Goal: Task Accomplishment & Management: Use online tool/utility

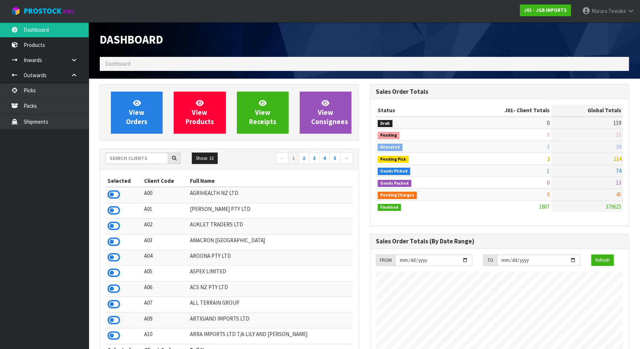
scroll to position [559, 270]
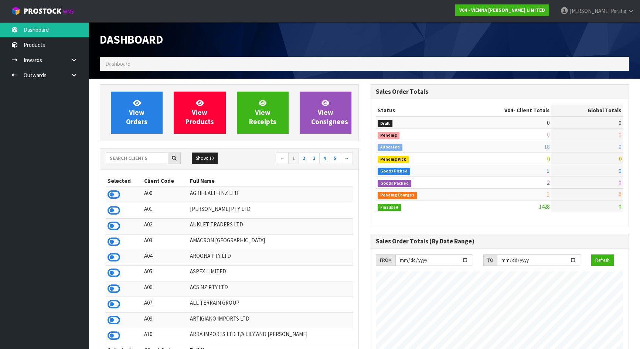
scroll to position [606, 270]
click at [136, 158] on input "text" at bounding box center [137, 158] width 62 height 11
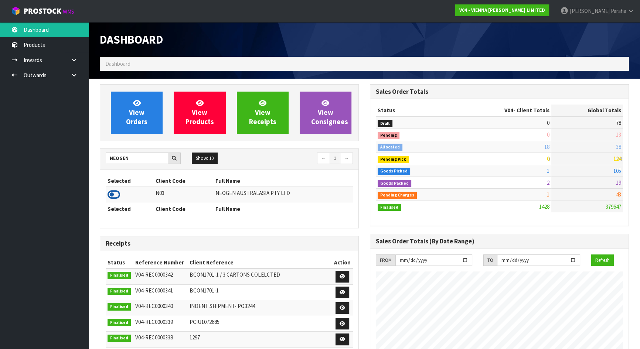
click at [113, 194] on icon at bounding box center [114, 194] width 13 height 11
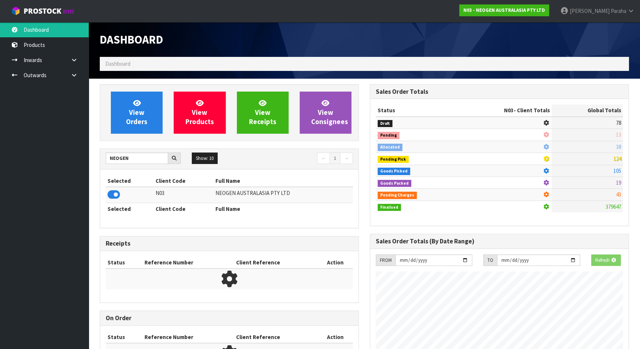
scroll to position [575, 270]
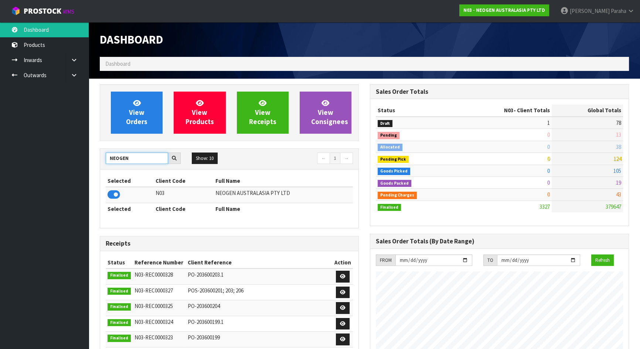
drag, startPoint x: 133, startPoint y: 158, endPoint x: 74, endPoint y: 131, distance: 65.3
click at [82, 143] on body "Toggle navigation ProStock WMS N03 - NEOGEN AUSTRALASIA PTY LTD [PERSON_NAME] L…" at bounding box center [320, 174] width 640 height 349
click at [111, 193] on icon at bounding box center [114, 194] width 13 height 11
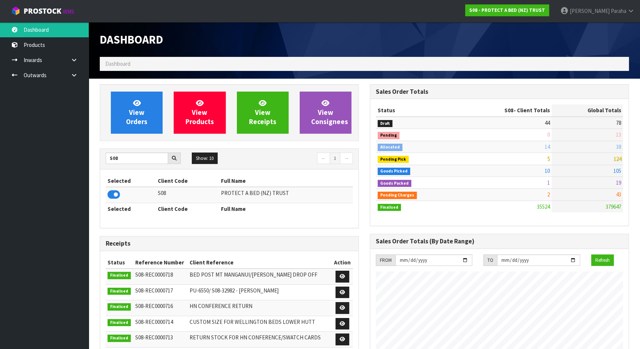
scroll to position [559, 270]
drag, startPoint x: 125, startPoint y: 161, endPoint x: 88, endPoint y: 152, distance: 37.3
click at [116, 195] on icon at bounding box center [114, 194] width 13 height 11
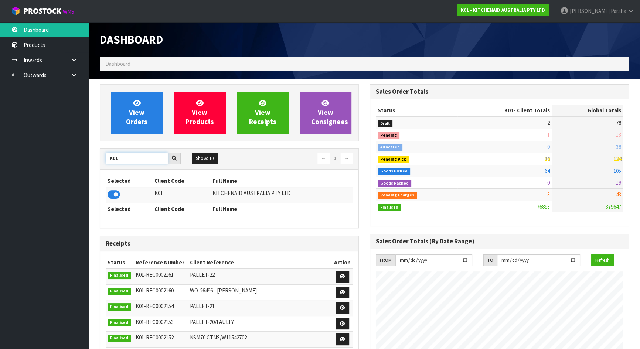
drag, startPoint x: 121, startPoint y: 156, endPoint x: 99, endPoint y: 146, distance: 24.0
click at [99, 146] on div "View Orders View Products View Receipts View Consignees K01 Show: 10 5 10 25 50…" at bounding box center [229, 308] width 270 height 449
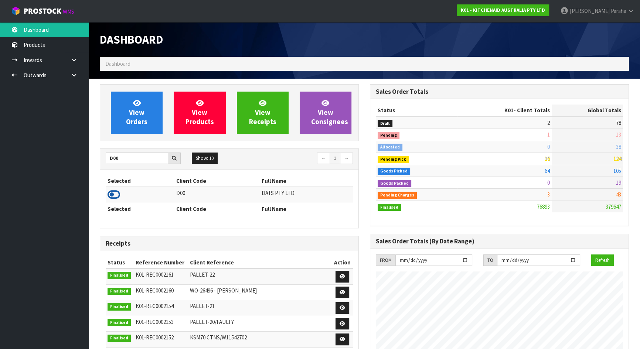
click at [116, 195] on icon at bounding box center [114, 194] width 13 height 11
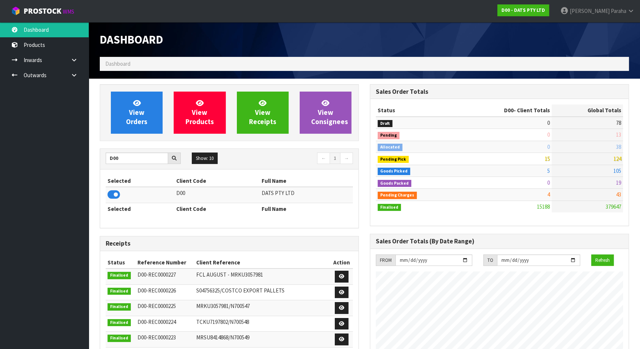
scroll to position [575, 270]
drag, startPoint x: 126, startPoint y: 159, endPoint x: 104, endPoint y: 159, distance: 21.4
click at [106, 160] on input "D00" at bounding box center [137, 158] width 62 height 11
click at [114, 203] on th "Selected" at bounding box center [137, 209] width 63 height 12
click at [114, 198] on icon at bounding box center [114, 194] width 13 height 11
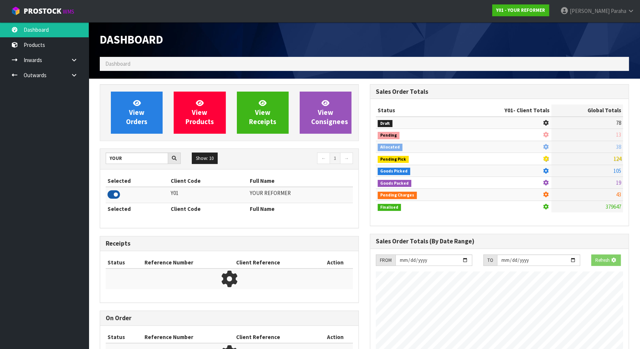
scroll to position [559, 270]
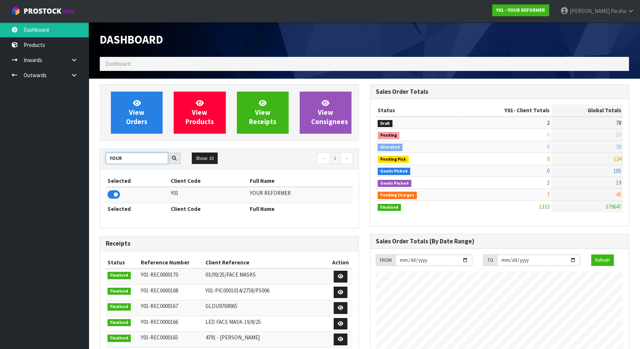
drag, startPoint x: 128, startPoint y: 159, endPoint x: 96, endPoint y: 160, distance: 31.4
click at [98, 162] on div "View Orders View Products View Receipts View Consignees YOUR Show: 10 5 10 25 5…" at bounding box center [229, 298] width 270 height 429
type input "D"
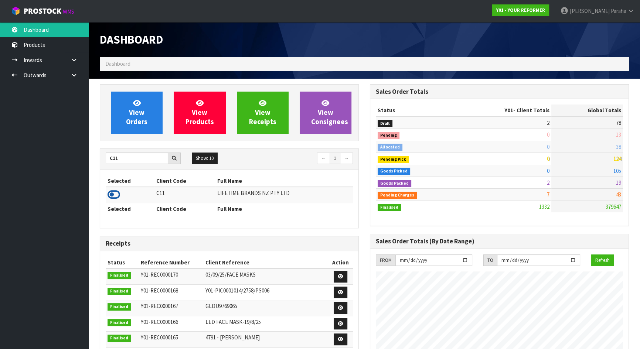
click at [113, 197] on icon at bounding box center [114, 194] width 13 height 11
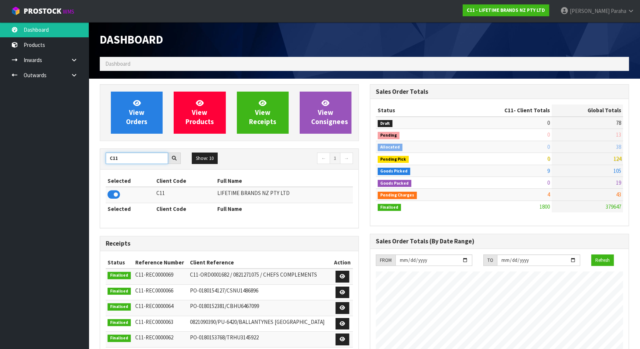
drag, startPoint x: 112, startPoint y: 162, endPoint x: 96, endPoint y: 160, distance: 15.6
click at [99, 161] on div "View Orders View Products View Receipts View Consignees C11 Show: 10 5 10 25 50…" at bounding box center [229, 298] width 270 height 429
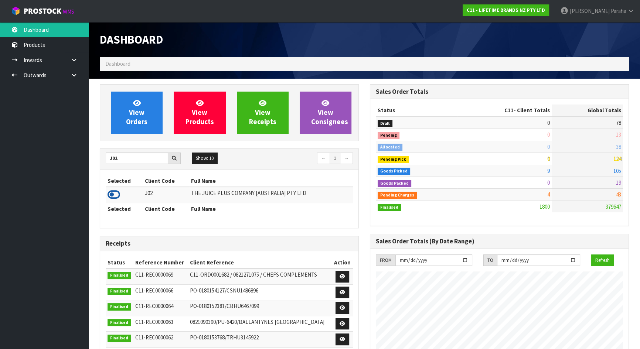
click at [115, 193] on icon at bounding box center [114, 194] width 13 height 11
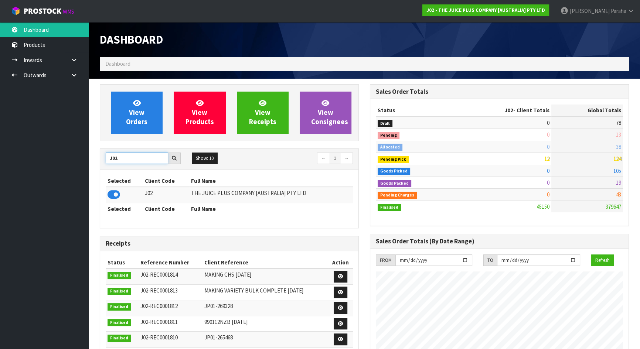
drag, startPoint x: 129, startPoint y: 161, endPoint x: 99, endPoint y: 157, distance: 30.2
click at [100, 157] on div "J02 Show: 10 5 10 25 50 ← 1 → Selected Client Code Full Name J02 THE JUICE PLUS…" at bounding box center [229, 189] width 259 height 80
type input "J01"
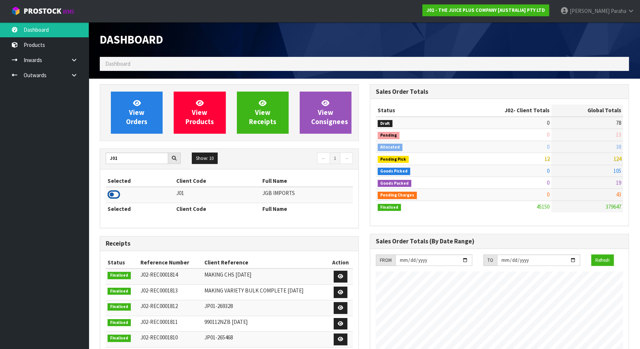
click at [116, 192] on icon at bounding box center [114, 194] width 13 height 11
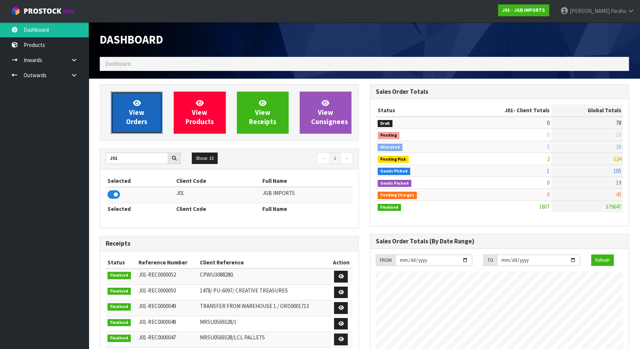
click at [136, 122] on span "View Orders" at bounding box center [136, 113] width 21 height 28
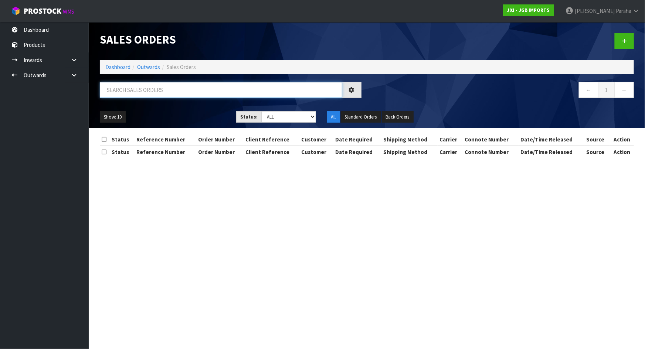
click at [128, 88] on input "text" at bounding box center [221, 90] width 242 height 16
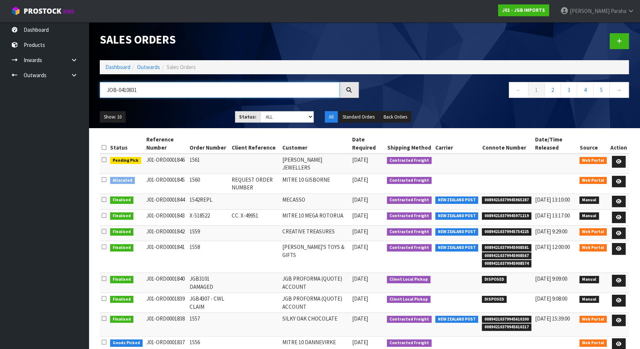
type input "JOB-0410831"
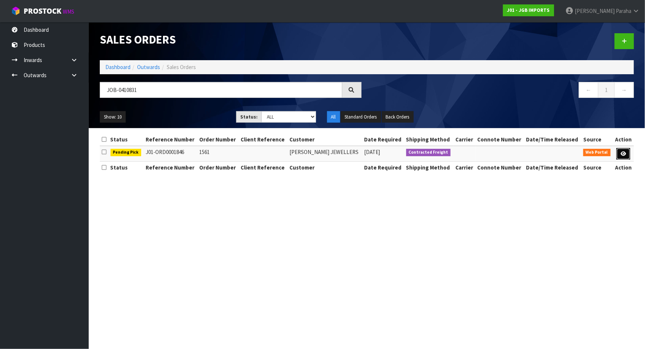
click at [623, 150] on link at bounding box center [624, 154] width 14 height 12
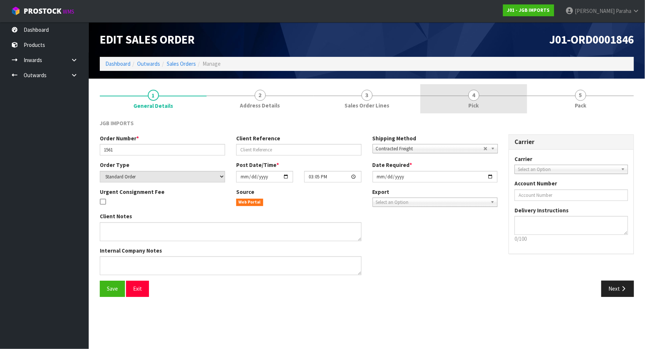
click at [484, 102] on link "4 Pick" at bounding box center [473, 98] width 107 height 29
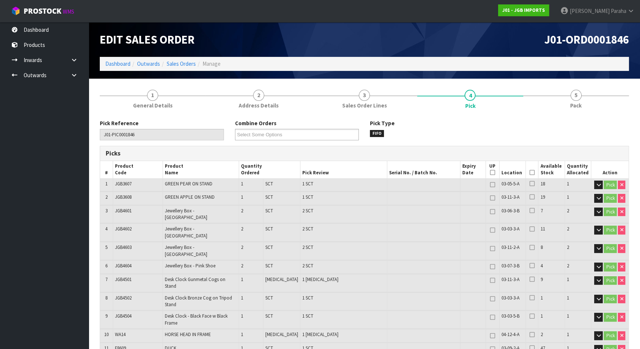
click at [530, 173] on icon at bounding box center [532, 173] width 5 height 0
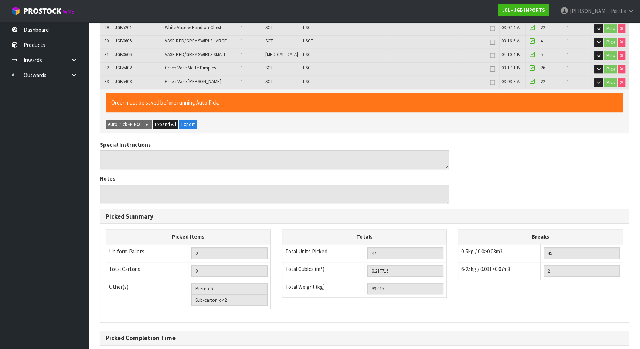
scroll to position [622, 0]
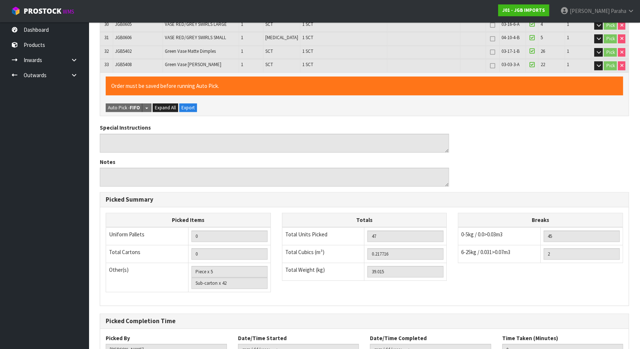
scroll to position [0, 0]
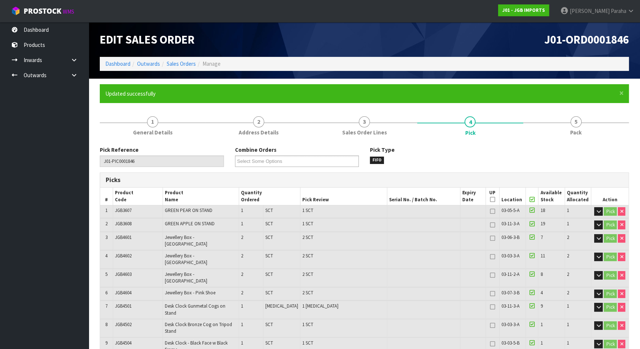
type input "[PERSON_NAME]"
type input "[DATE]T09:57:57"
click at [55, 30] on link "Dashboard" at bounding box center [44, 29] width 89 height 15
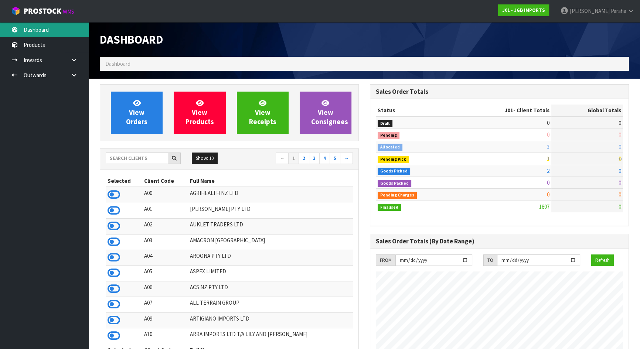
scroll to position [559, 270]
drag, startPoint x: 140, startPoint y: 158, endPoint x: 128, endPoint y: 154, distance: 12.6
click at [137, 157] on input "text" at bounding box center [137, 158] width 62 height 11
click at [119, 161] on input "text" at bounding box center [137, 158] width 62 height 11
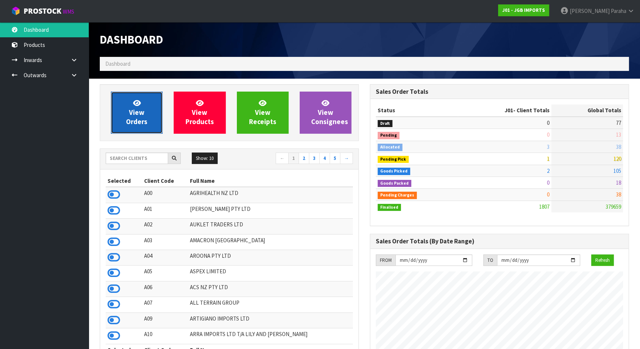
click at [143, 127] on link "View Orders" at bounding box center [137, 113] width 52 height 42
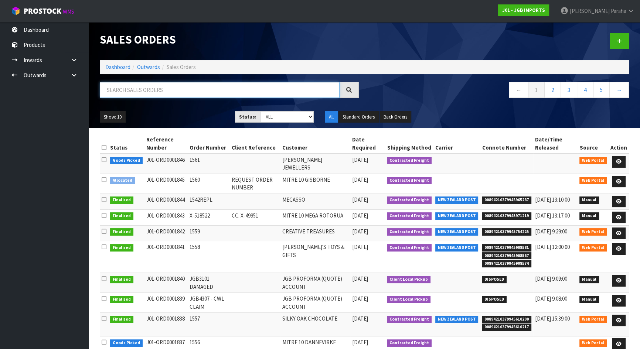
click at [147, 91] on input "text" at bounding box center [220, 90] width 240 height 16
click at [35, 27] on link "Dashboard" at bounding box center [44, 29] width 89 height 15
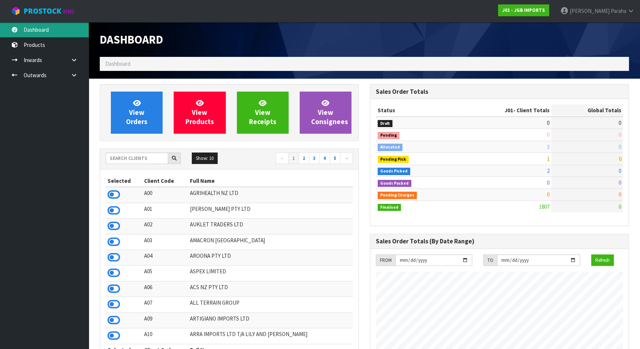
scroll to position [559, 270]
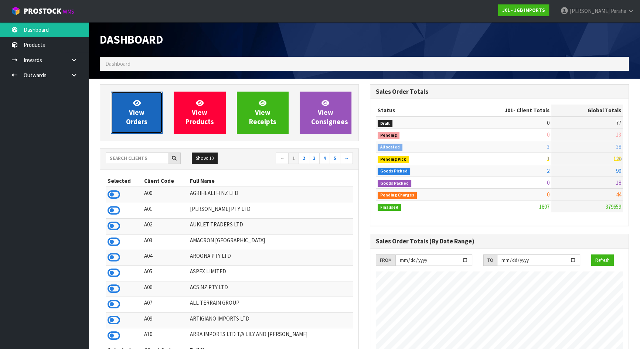
click at [144, 118] on span "View Orders" at bounding box center [136, 113] width 21 height 28
